Goal: Information Seeking & Learning: Learn about a topic

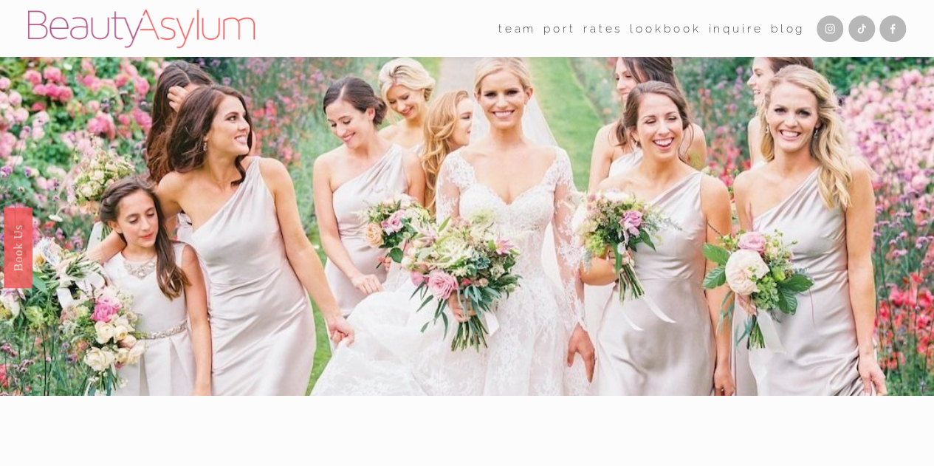
click at [648, 29] on link "Lookbook" at bounding box center [665, 28] width 71 height 23
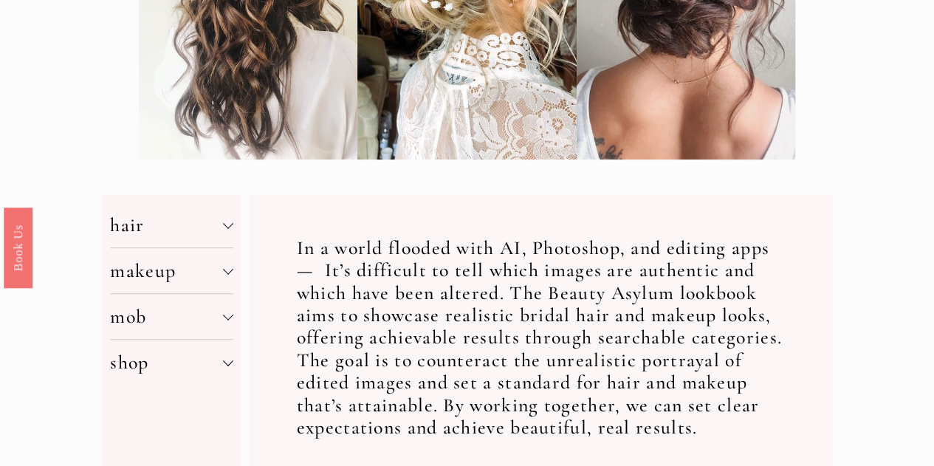
scroll to position [369, 0]
click at [226, 230] on div at bounding box center [228, 224] width 10 height 10
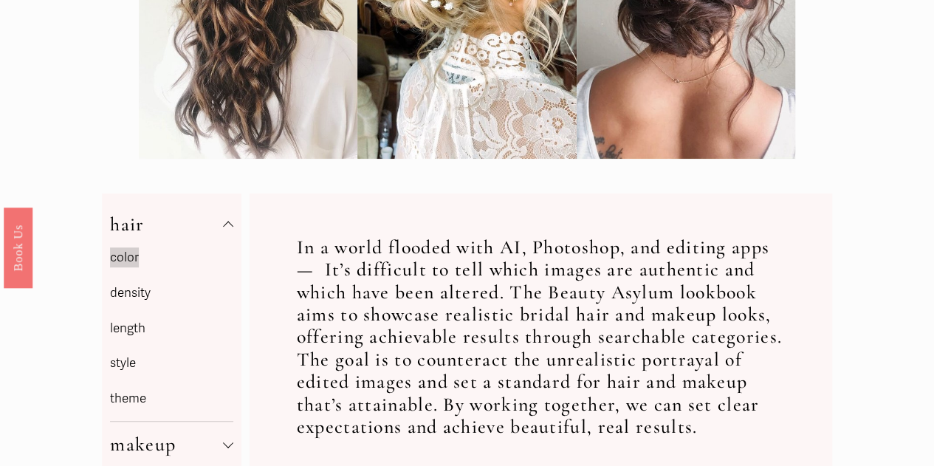
click at [149, 332] on p "length" at bounding box center [171, 329] width 123 height 23
click at [137, 332] on link "length" at bounding box center [127, 328] width 35 height 16
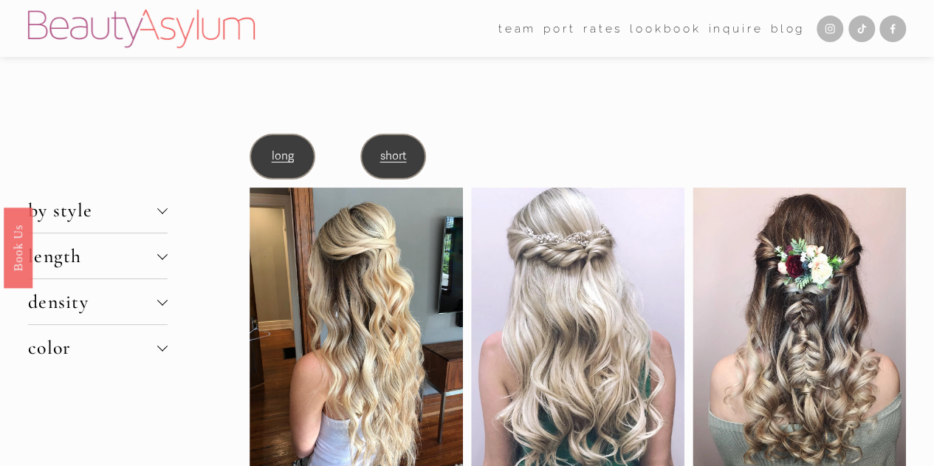
click at [276, 154] on span "long" at bounding box center [282, 156] width 22 height 14
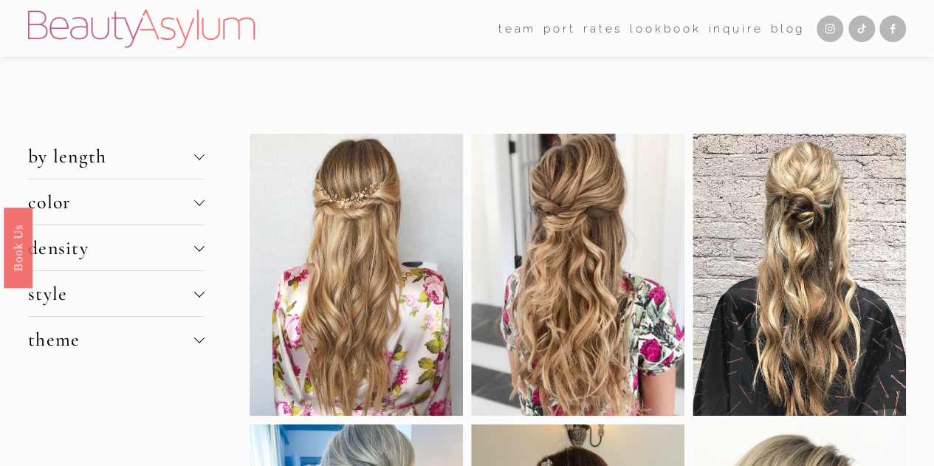
click at [195, 252] on div at bounding box center [199, 248] width 10 height 10
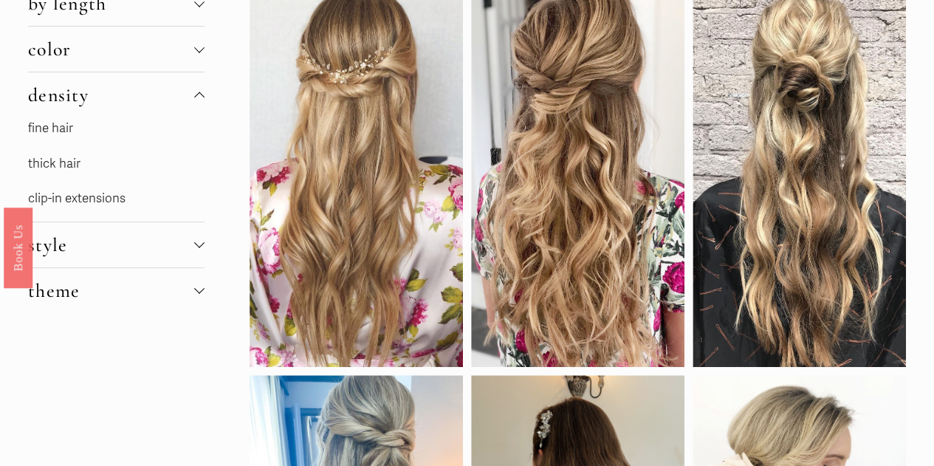
scroll to position [154, 0]
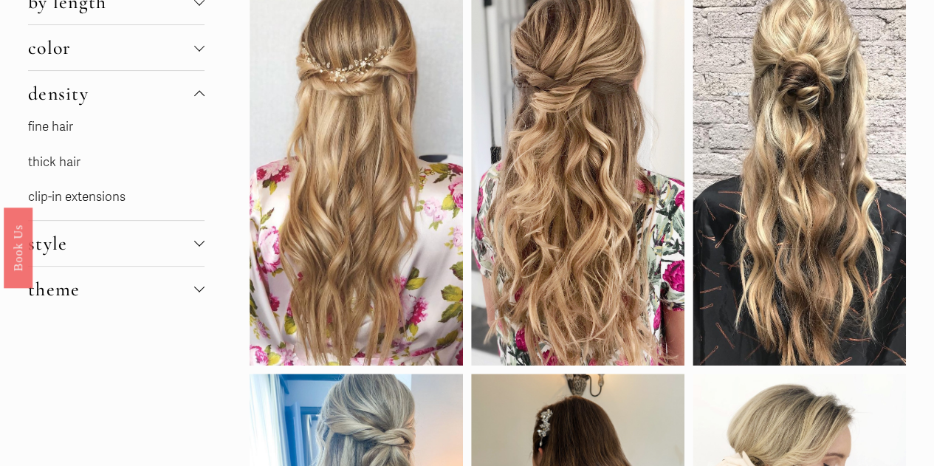
click at [199, 247] on div at bounding box center [199, 241] width 10 height 10
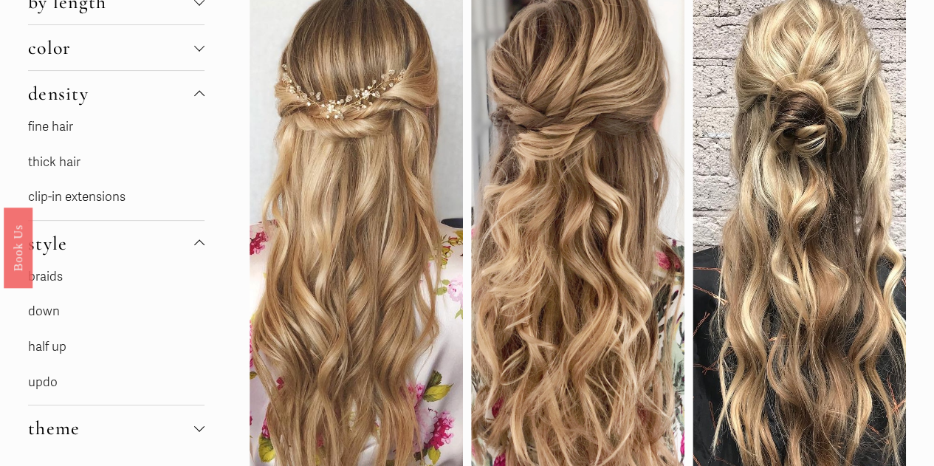
click at [56, 342] on link "half up" at bounding box center [47, 347] width 38 height 16
